Goal: Task Accomplishment & Management: Manage account settings

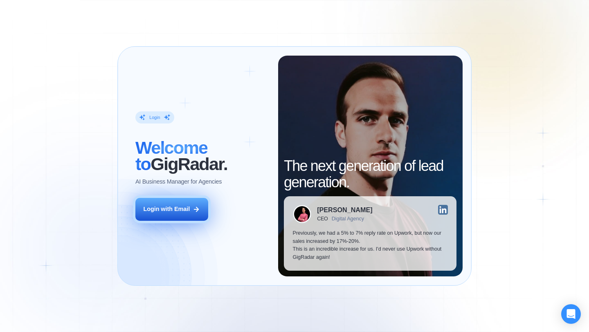
click at [185, 220] on button "Login with Email" at bounding box center [171, 209] width 73 height 23
click at [185, 219] on button "Login with Email" at bounding box center [171, 209] width 73 height 23
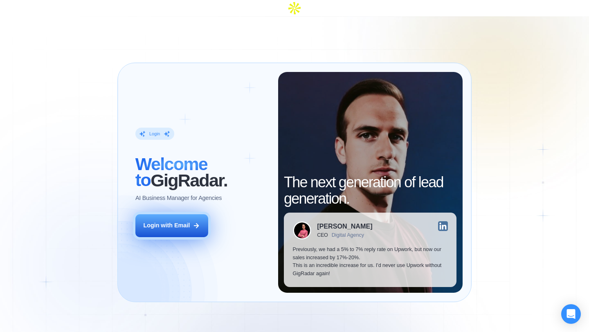
click at [183, 217] on button "Login with Email" at bounding box center [171, 225] width 73 height 23
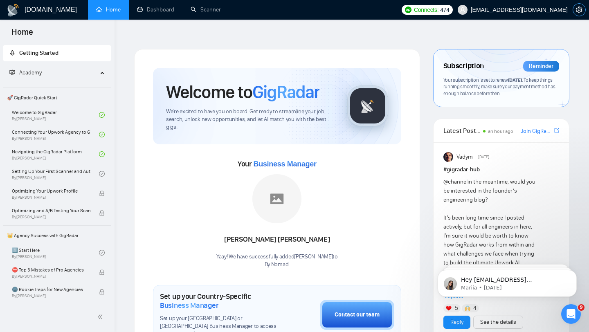
click at [577, 10] on icon "setting" at bounding box center [579, 10] width 7 height 7
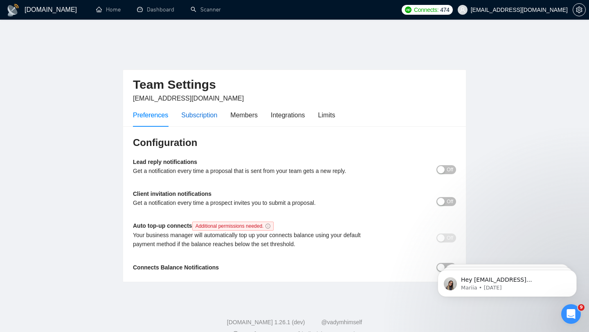
click at [197, 110] on div "Subscription" at bounding box center [199, 115] width 36 height 10
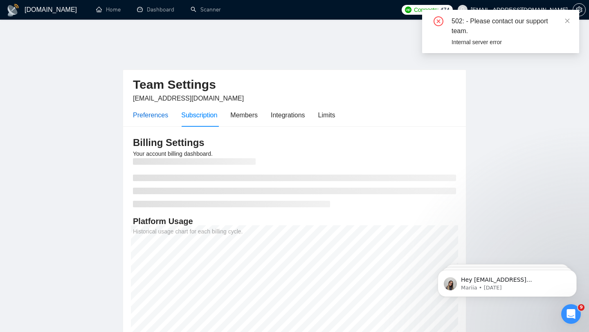
click at [144, 110] on div "Preferences" at bounding box center [150, 115] width 35 height 10
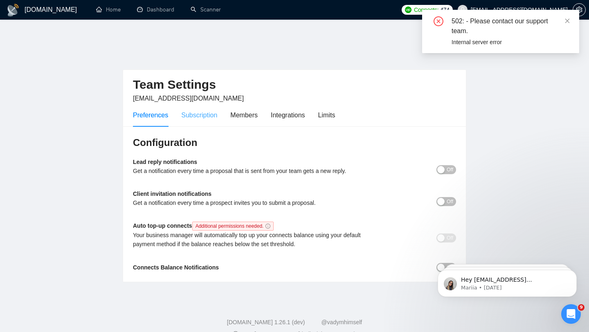
click at [209, 104] on div "Subscription" at bounding box center [199, 115] width 36 height 23
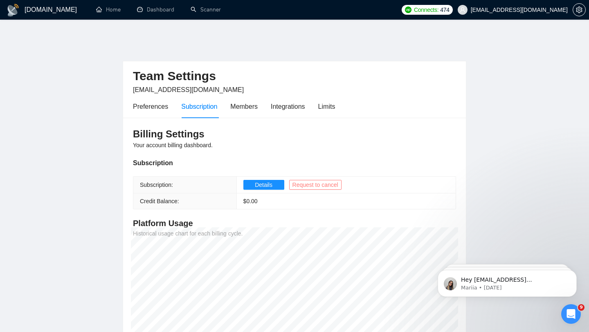
scroll to position [19, 0]
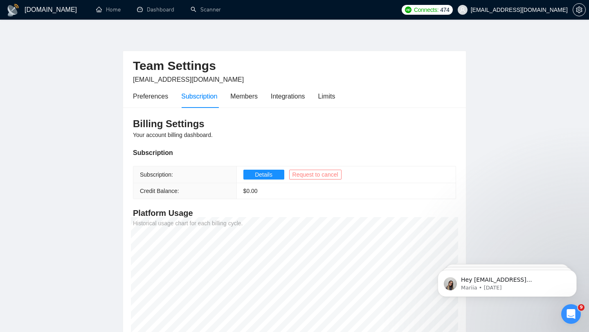
click at [325, 170] on span "Request to cancel" at bounding box center [316, 174] width 46 height 9
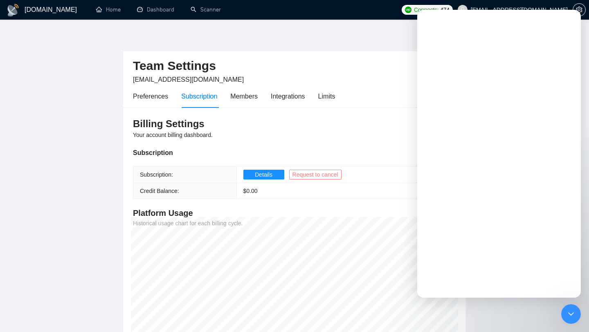
scroll to position [0, 0]
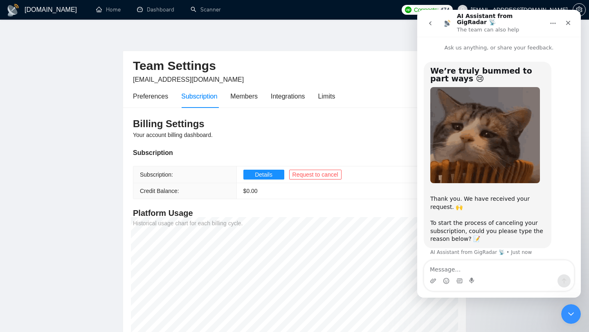
click at [494, 268] on textarea "Message…" at bounding box center [499, 268] width 150 height 14
type textarea "t"
type textarea "not a good roi"
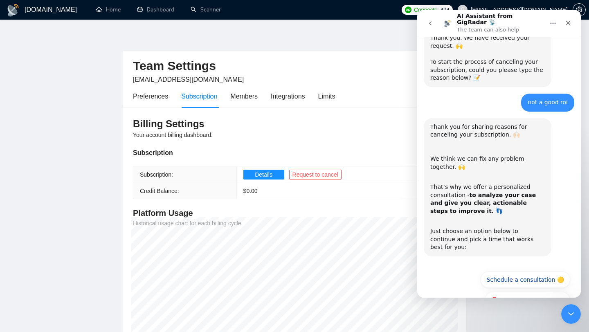
scroll to position [172, 0]
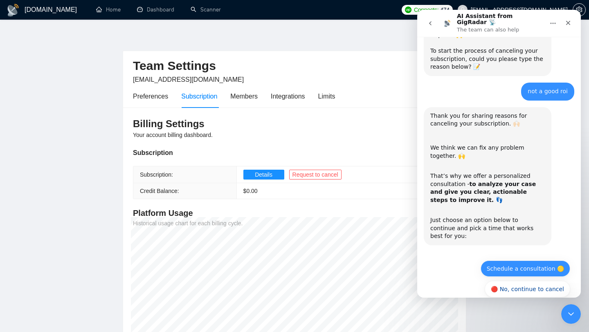
click at [530, 261] on button "Schedule a consultation 🟡" at bounding box center [526, 269] width 90 height 16
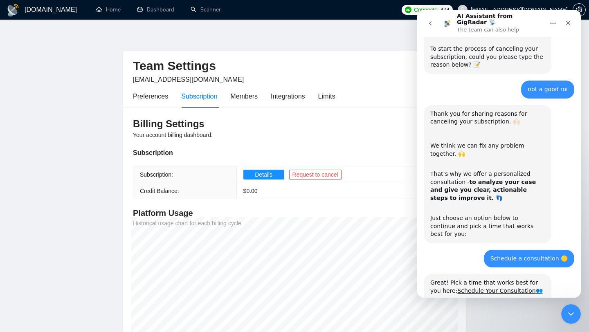
scroll to position [209, 0]
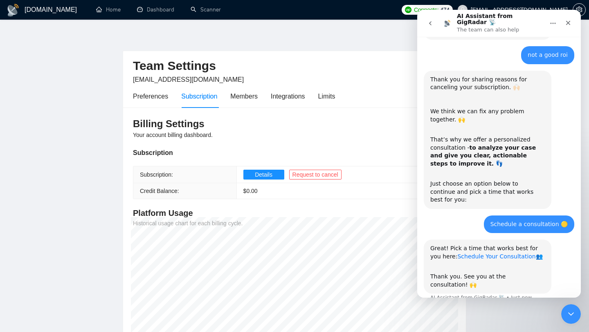
click at [492, 253] on link "Schedule Your Consultation" at bounding box center [497, 256] width 78 height 7
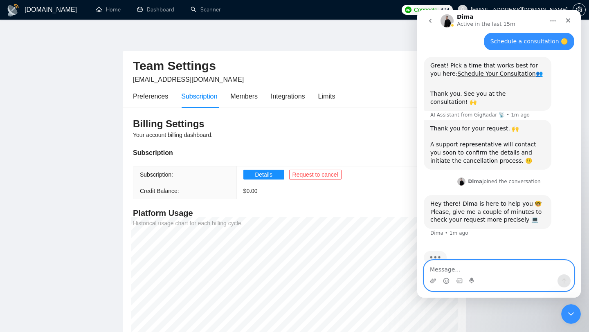
scroll to position [388, 0]
